Goal: Task Accomplishment & Management: Manage account settings

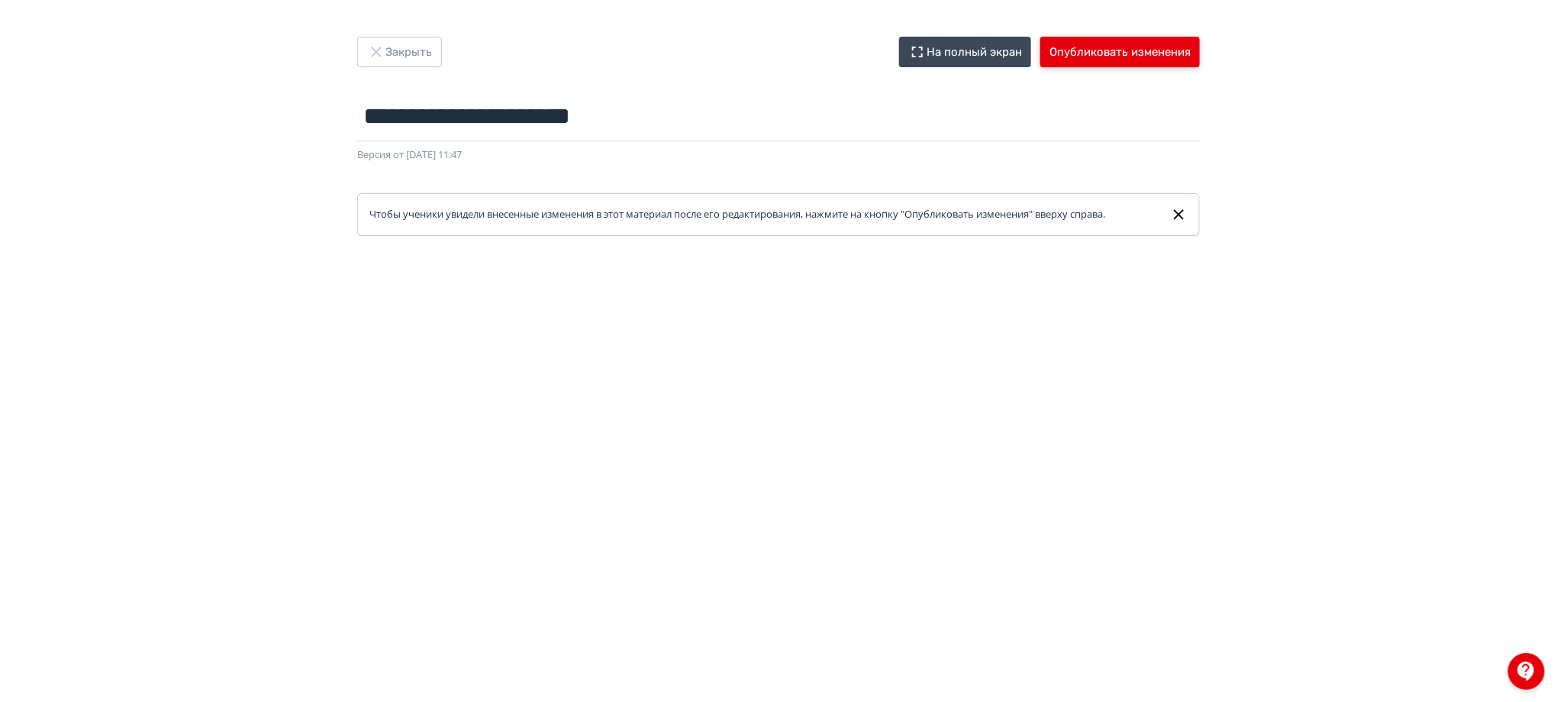
click at [1127, 56] on button "Опубликовать изменения" at bounding box center [1120, 52] width 160 height 31
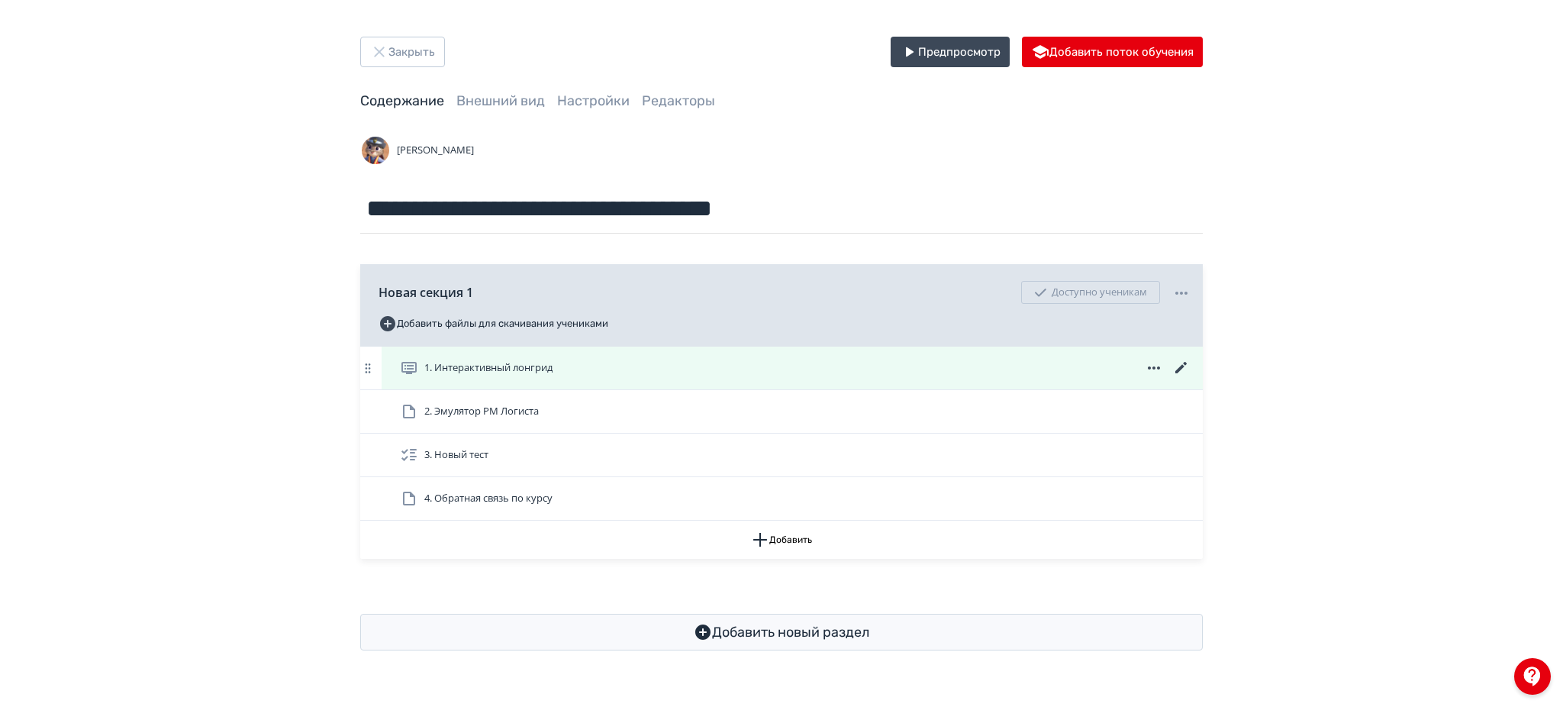
click at [1178, 365] on icon at bounding box center [1182, 368] width 18 height 18
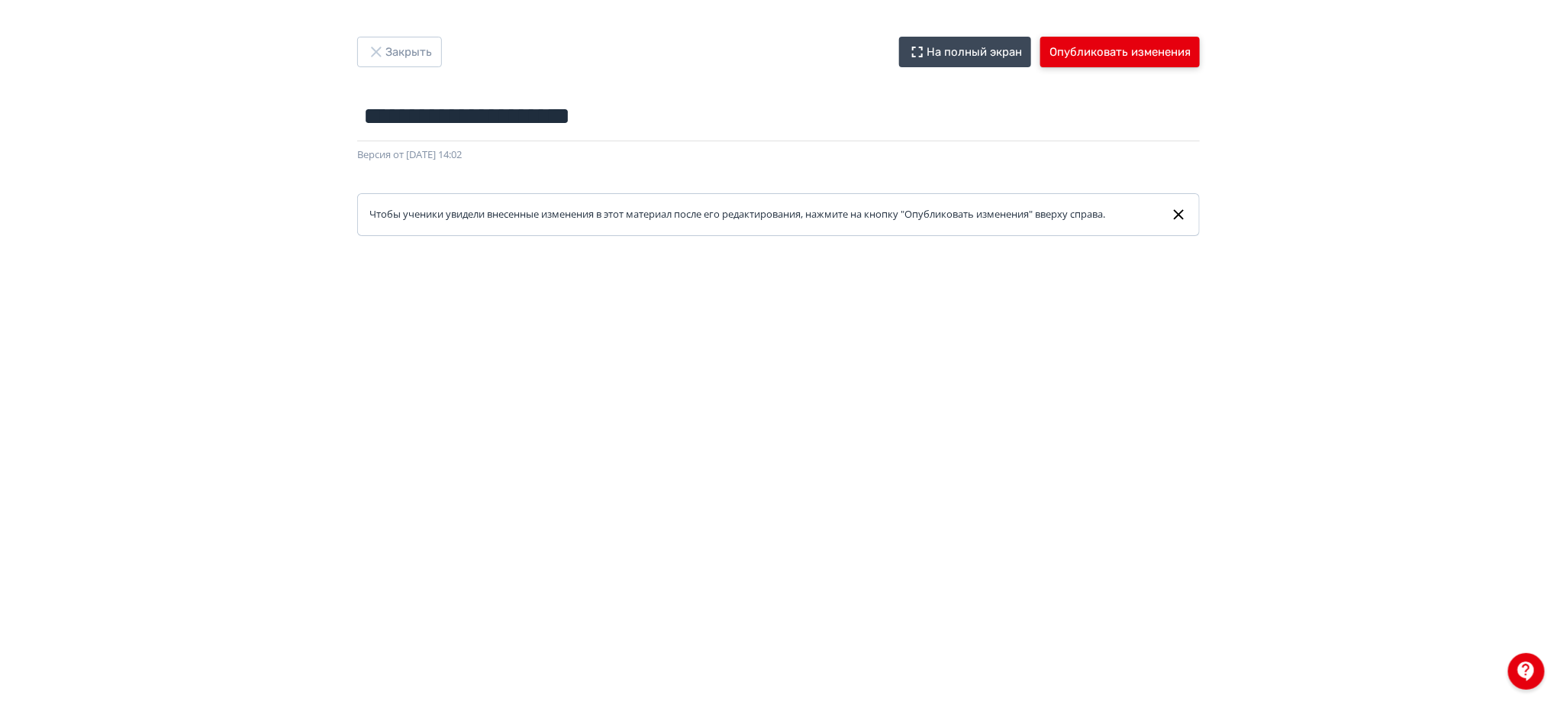
click at [1120, 63] on button "Опубликовать изменения" at bounding box center [1120, 52] width 160 height 31
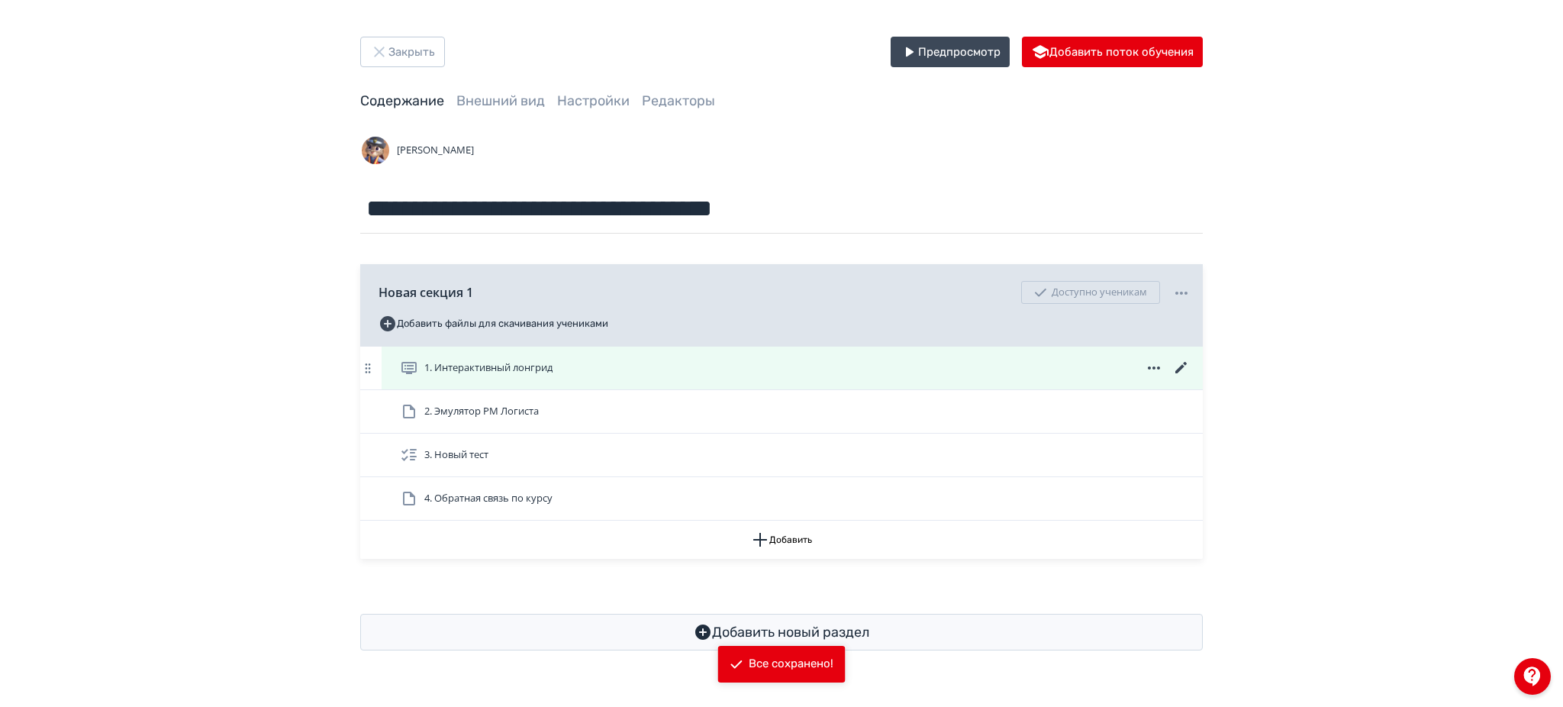
click at [1180, 365] on icon at bounding box center [1182, 368] width 18 height 18
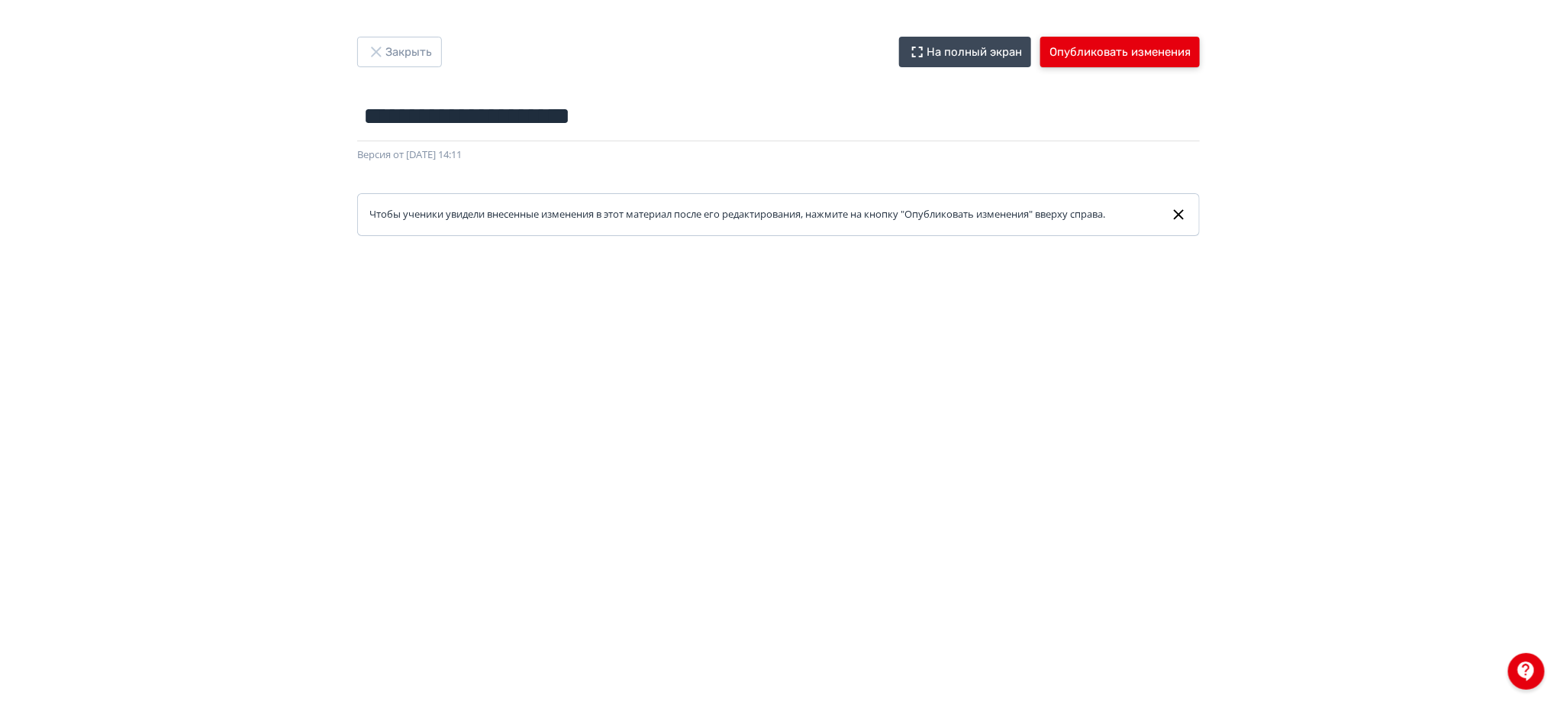
click at [1142, 48] on button "Опубликовать изменения" at bounding box center [1120, 52] width 160 height 31
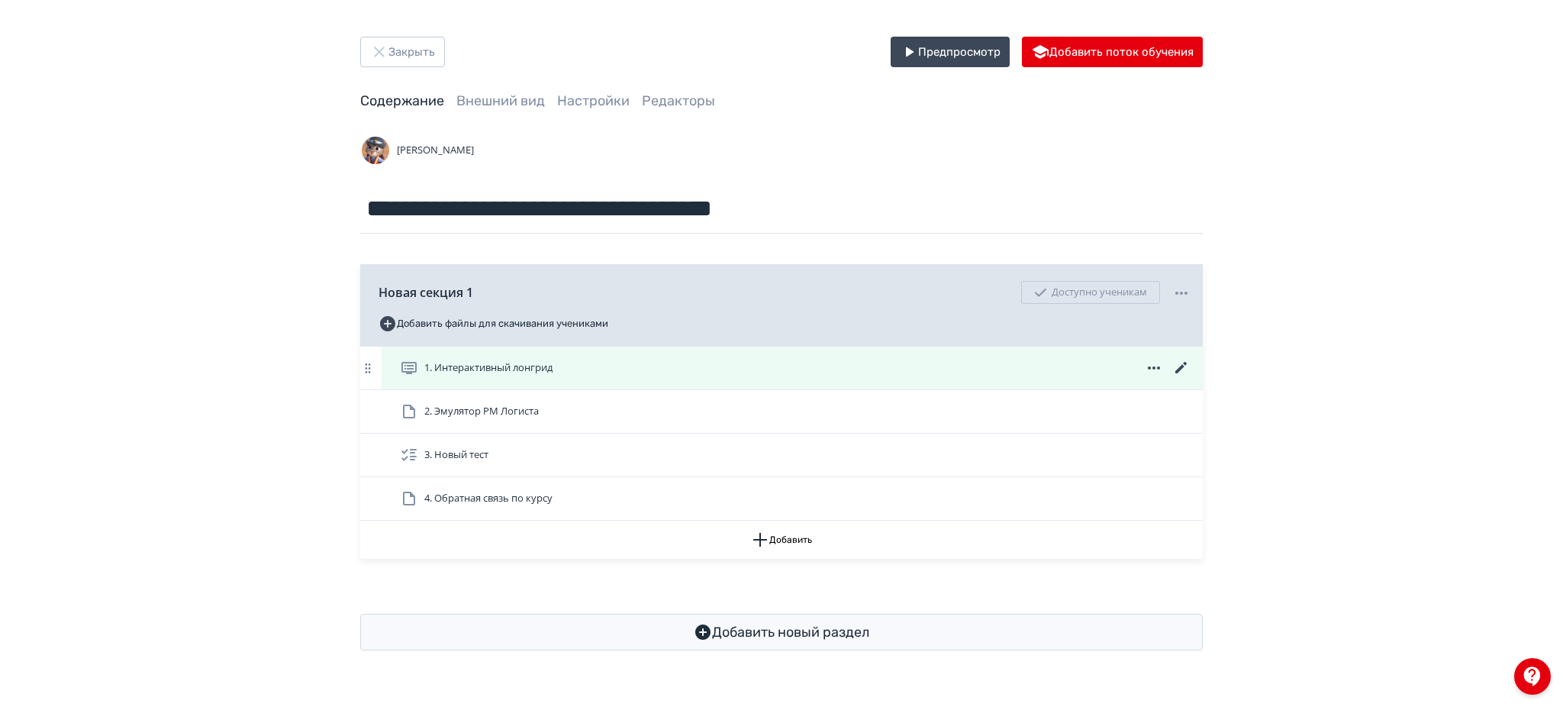
click at [1187, 367] on icon at bounding box center [1182, 368] width 18 height 18
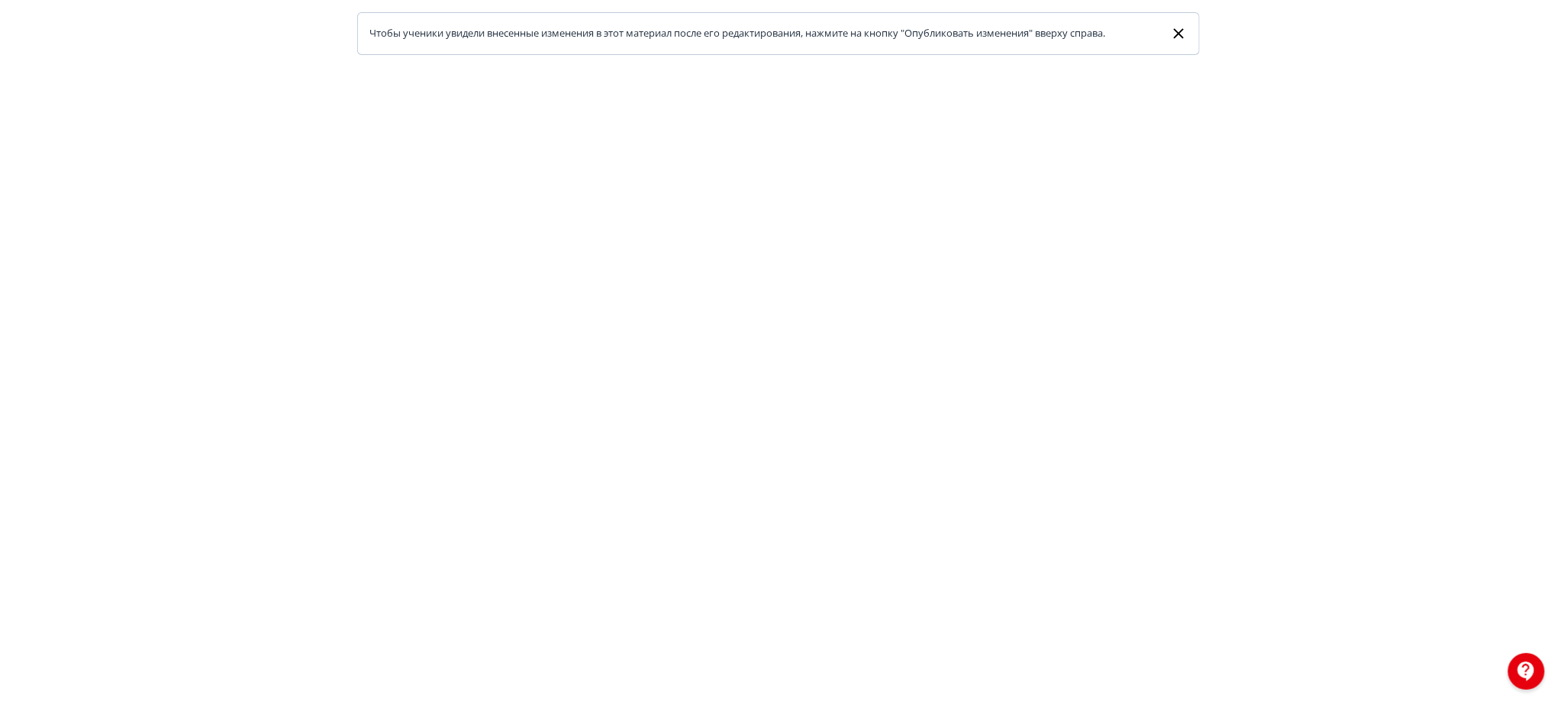
scroll to position [203, 0]
